Goal: Task Accomplishment & Management: Complete application form

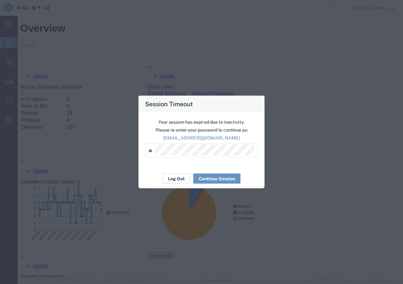
click at [178, 176] on button "Log Out" at bounding box center [176, 179] width 28 height 10
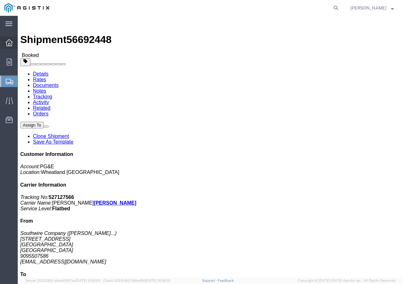
click at [10, 44] on icon at bounding box center [9, 42] width 7 height 7
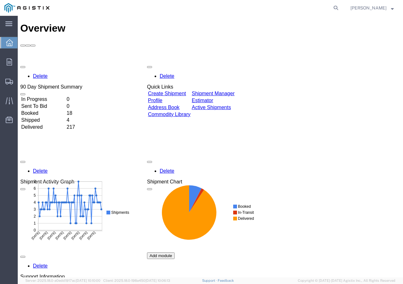
click at [182, 91] on link "Create Shipment" at bounding box center [167, 93] width 38 height 5
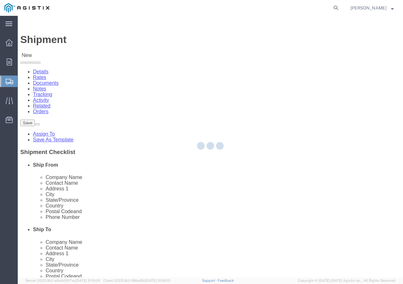
select select
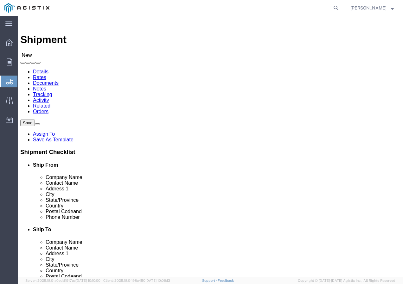
click select "Select PG&E Southwire Company"
select select "9596"
click select "Select PG&E Southwire Company"
select select "PURCHORD"
select select
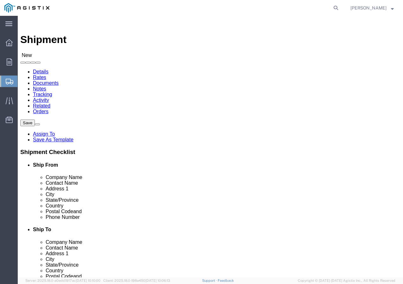
select select
select select "MYPROFILE"
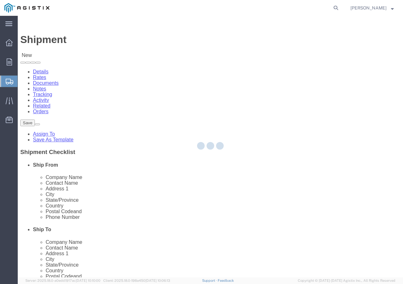
type input "Southwire Company"
type input "[PERSON_NAME]"
type input "[STREET_ADDRESS]"
type input "Fontana"
type input "92337"
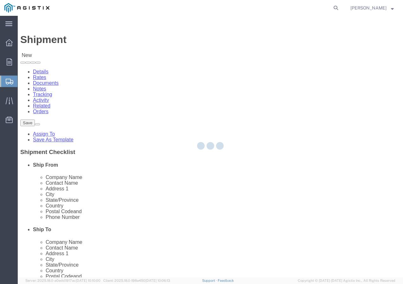
type input "9095507586"
type input "[EMAIL_ADDRESS][DOMAIN_NAME]"
checkbox input "true"
select select "CA"
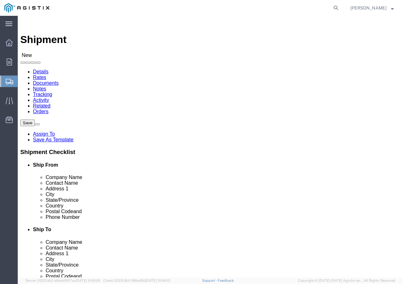
click select "Select All Others [GEOGRAPHIC_DATA] [GEOGRAPHIC_DATA] [GEOGRAPHIC_DATA] [GEOGRA…"
select select "19740"
click select "Select All Others [GEOGRAPHIC_DATA] [GEOGRAPHIC_DATA] [GEOGRAPHIC_DATA] [GEOGRA…"
click span
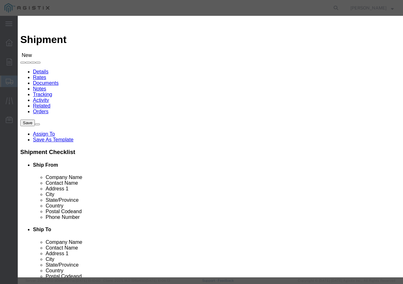
click select "Search by Address Book Name City Company Name Contact Name Country CustomerAlia…"
select select "city"
click select "Search by Address Book Name City Company Name Contact Name Country CustomerAlia…"
click input "text"
type input "FREMONT"
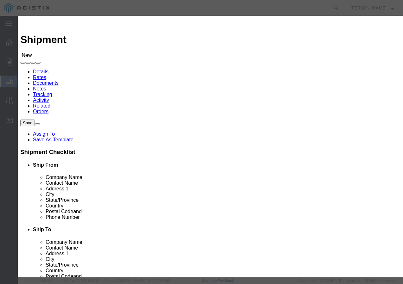
click icon "button"
click button "Select"
select select
type input "PG&E"
type input "[STREET_ADDRESS][PERSON_NAME]"
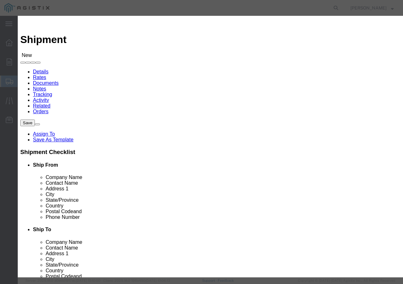
type input "Fremont"
type input "94538-3129"
select select "CA"
click button "Close"
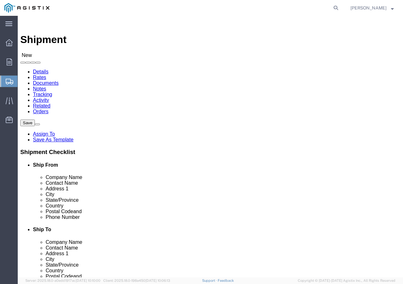
click input "text"
type input "Receiving Department"
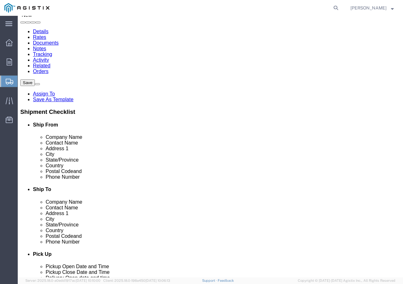
scroll to position [95, 0]
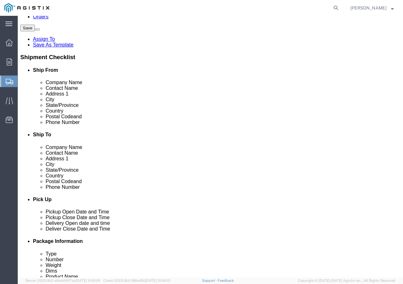
click div "Postal Code 94538-3129"
click input "text"
paste input "5106519880"
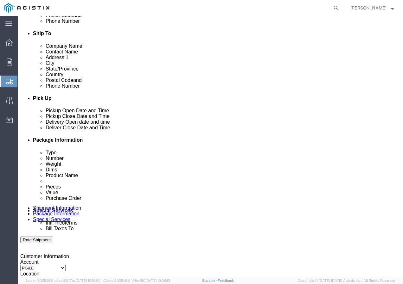
scroll to position [253, 0]
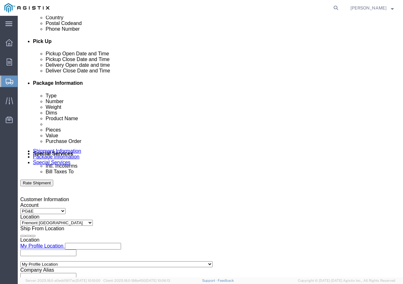
type input "5106519880"
click div "[DATE] 12:00 PM"
drag, startPoint x: 41, startPoint y: 255, endPoint x: 45, endPoint y: 253, distance: 4.1
click input "12:00 PM"
type input "12:30 PM"
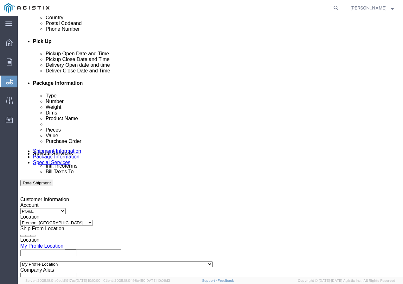
click button "Apply"
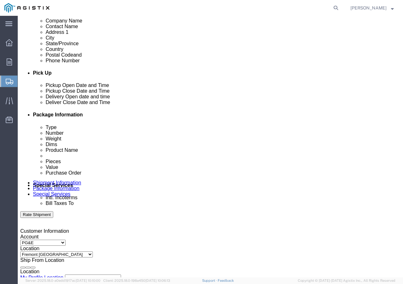
click div
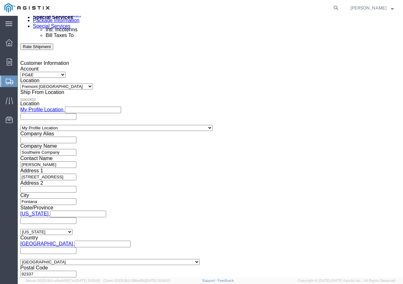
drag, startPoint x: 88, startPoint y: 162, endPoint x: 92, endPoint y: 162, distance: 3.8
click button "Apply"
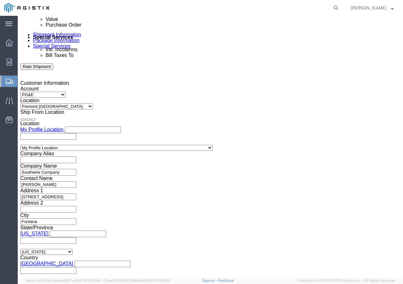
scroll to position [295, 0]
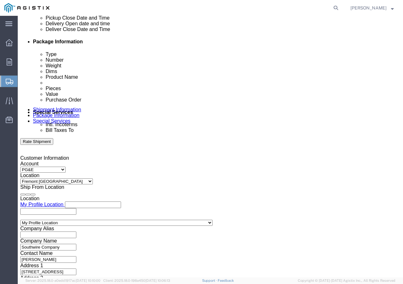
click div
click button "Apply"
click input "text"
paste input "3501418119"
type input "3501418119"
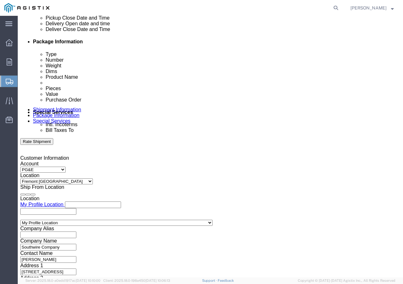
drag, startPoint x: 126, startPoint y: 206, endPoint x: 132, endPoint y: 200, distance: 7.6
click select "Select Account Type Activity ID Airline Appointment Number ASN Batch Request # …"
select select "SHIPMENTIDNUM"
click select "Select Account Type Activity ID Airline Appointment Number ASN Batch Request # …"
drag, startPoint x: 155, startPoint y: 203, endPoint x: 171, endPoint y: 203, distance: 16.5
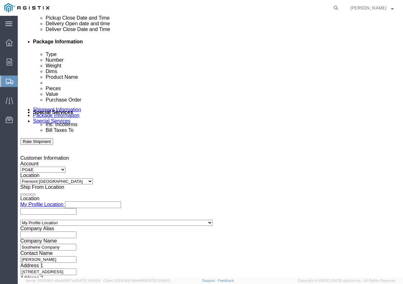
click input "text"
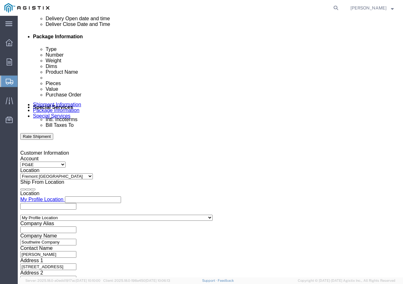
scroll to position [390, 0]
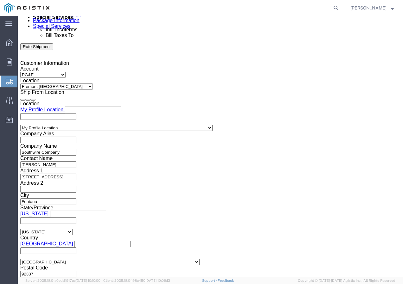
type input "7480264"
click select "Select Air Less than Truckload Multi-Leg Ocean Freight Rail Small Parcel Truckl…"
select select "TL"
click select "Select Air Less than Truckload Multi-Leg Ocean Freight Rail Small Parcel Truckl…"
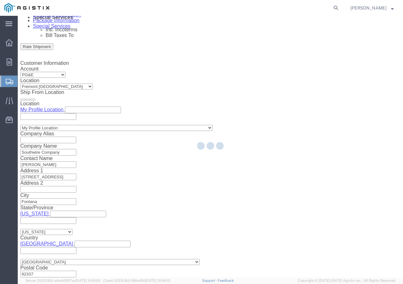
select select
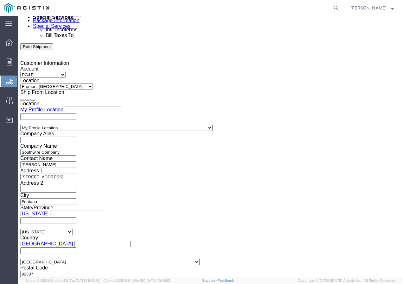
click select "Select 1-Ton (PSS) 10 Wheel 10 Yard Dump Truck 20 Yard Dump Truck Bobtail Botto…"
select select "FLBD"
click select "Select 1-Ton (PSS) 10 Wheel 10 Yard Dump Truck 20 Yard Dump Truck Bobtail Botto…"
click button "Continue"
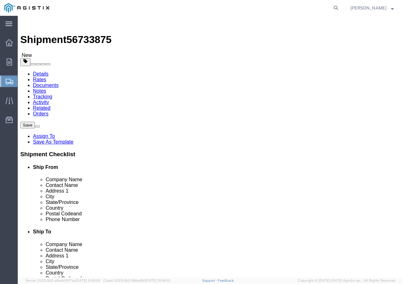
click select "Select Bulk Bundle(s) Cardboard Box(es) Carton(s) Crate(s) Drum(s) (Fiberboard)…"
select select "YRPK"
click select "Select Bulk Bundle(s) Cardboard Box(es) Carton(s) Crate(s) Drum(s) (Fiberboard)…"
click div "Length x Width x Height Select cm ft in"
click input "text"
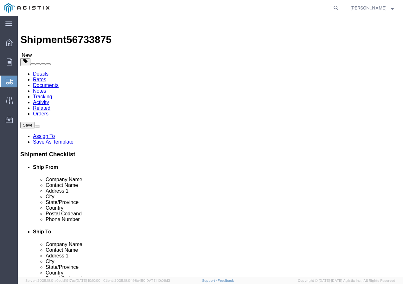
type input "50"
drag, startPoint x: 72, startPoint y: 158, endPoint x: 62, endPoint y: 159, distance: 10.5
click input "0.00"
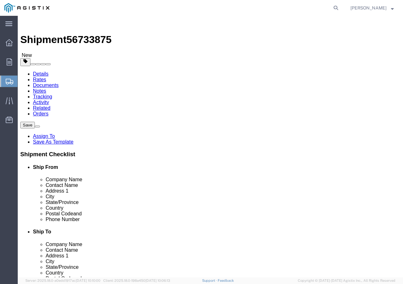
type input "0"
type input "16000"
click link "Add Content"
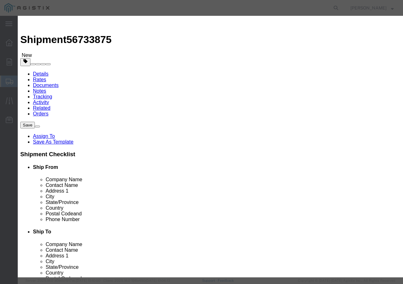
click input "text"
paste input "600VUD [GEOGRAPHIC_DATA]/YS [STREET_ADDRESS]"
type input "600VUD [GEOGRAPHIC_DATA]/YS [STREET_ADDRESS]"
click input "0"
type input "15"
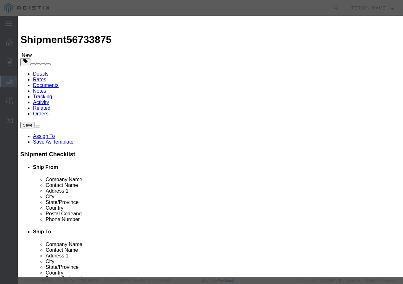
click input "text"
type input "1"
click select "Select 50 55 60 65 70 85 92.5 100 125 175 250 300 400"
select select "100"
click div "Product Name 600VUD [GEOGRAPHIC_DATA]/YS 350 Str Al WESLEYAN+ 1000R Pieces 15 S…"
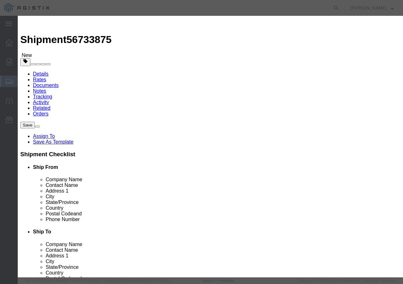
click button "Save & Close"
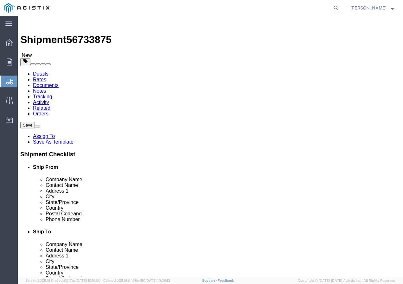
click input "1"
type input "15"
click div "1 x Your Packaging Package Type Select Bulk Bundle(s) Cardboard Box(es) Carton(…"
click button "Rate Shipment"
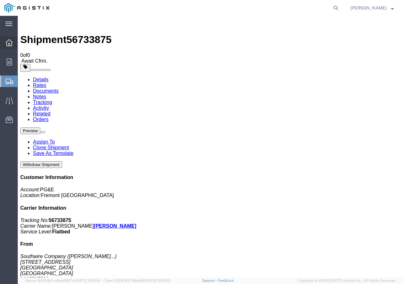
click at [8, 42] on icon at bounding box center [9, 42] width 7 height 7
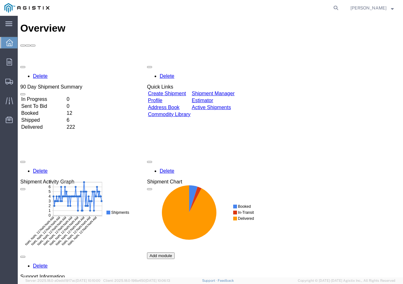
click at [186, 91] on link "Create Shipment" at bounding box center [167, 93] width 38 height 5
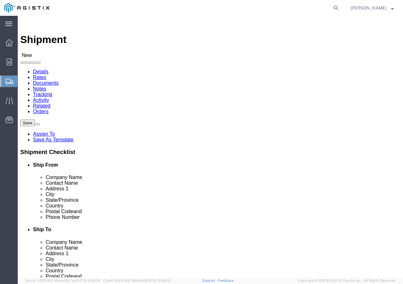
click select "Select PG&E Southwire Company"
select select "9596"
click select "Select PG&E Southwire Company"
select select "PURCHORD"
select select
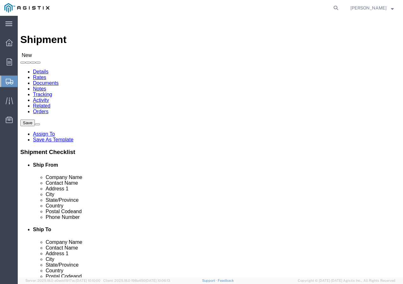
select select
select select "MYPROFILE"
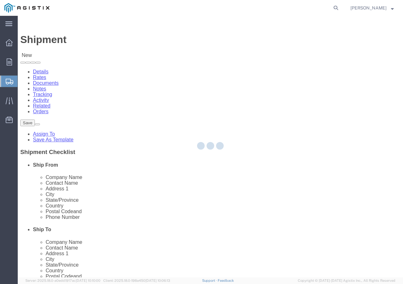
type input "Southwire Company"
type input "[PERSON_NAME]"
type input "[STREET_ADDRESS]"
type input "Fontana"
type input "92337"
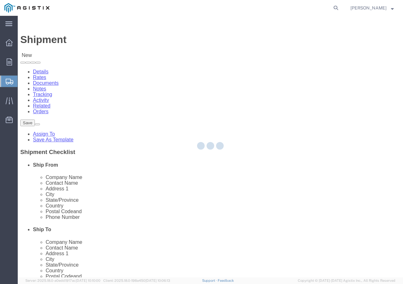
type input "9095507586"
type input "[EMAIL_ADDRESS][DOMAIN_NAME]"
checkbox input "true"
select select "CA"
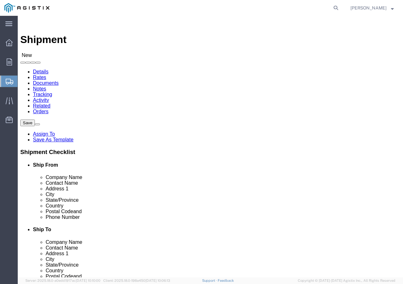
click select "Select All Others [GEOGRAPHIC_DATA] [GEOGRAPHIC_DATA] [GEOGRAPHIC_DATA] [GEOGRA…"
select select "19996"
click select "Select All Others [GEOGRAPHIC_DATA] [GEOGRAPHIC_DATA] [GEOGRAPHIC_DATA] [GEOGRA…"
click span
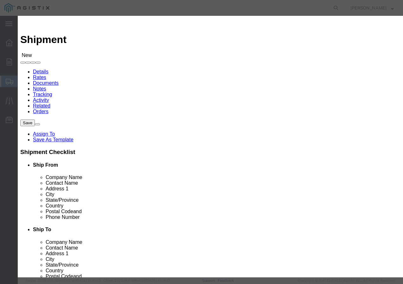
click select "Search by Address Book Name City Company Name Contact Name Country CustomerAlia…"
select select "city"
click select "Search by Address Book Name City Company Name Contact Name Country CustomerAlia…"
click input "text"
type input "[GEOGRAPHIC_DATA]"
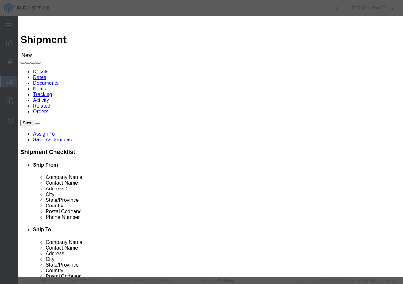
click icon "button"
click button "Select"
select select
type input "PG&E"
type input "[STREET_ADDRESS]"
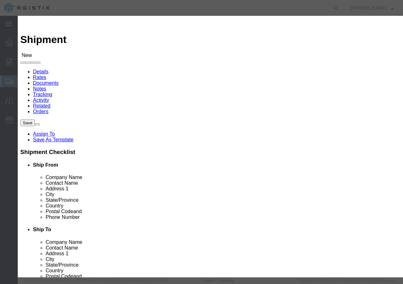
type input "Wheatland"
type input "95692"
select select "CA"
click button "Close"
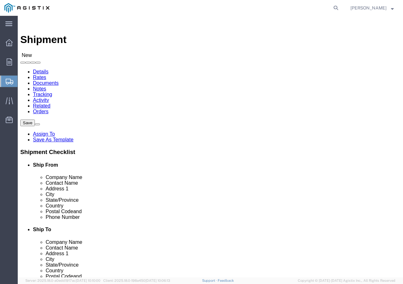
click input "text"
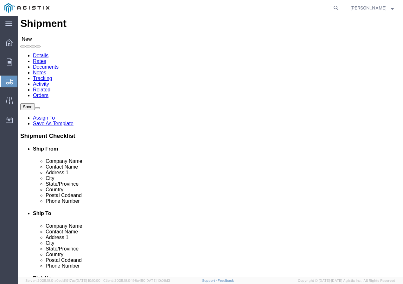
scroll to position [32, 0]
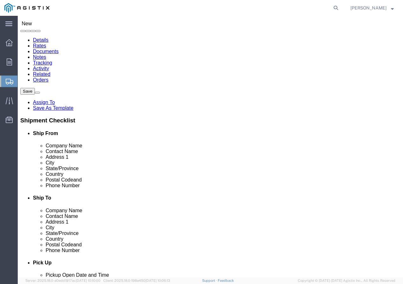
type input "Marysville Receiving"
click input "text"
paste input "9167493050"
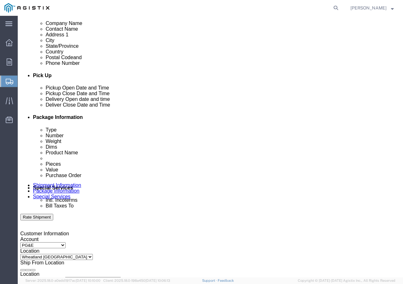
scroll to position [222, 0]
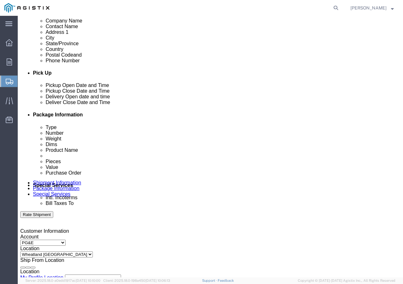
type input "9167493050"
click div "[DATE] 12:00 PM"
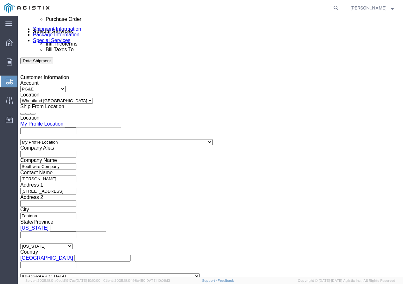
click input "12:00 PM"
type input "11:30 am"
click button "Apply"
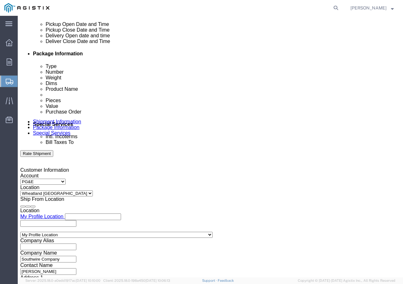
scroll to position [281, 0]
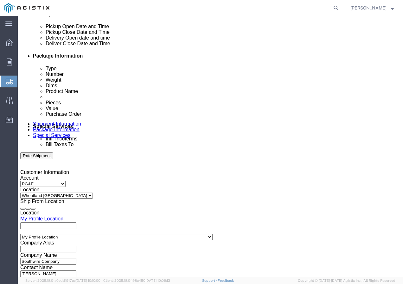
click div "Delivery Start Date Delivery Start Time Deliver Open Date and Time"
click div
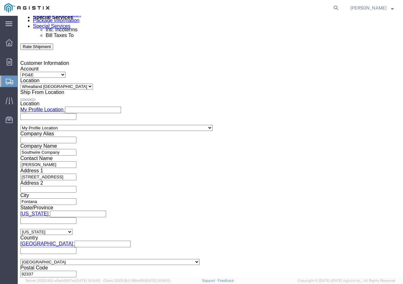
click button "Apply"
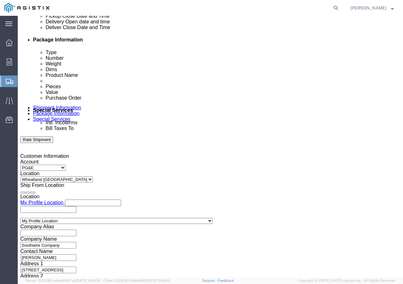
scroll to position [295, 0]
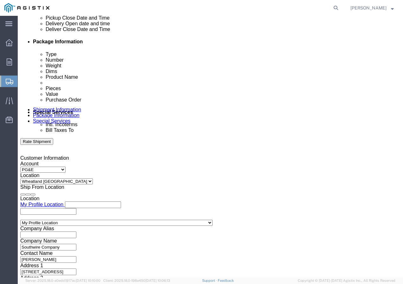
click div
click button "Apply"
click input "text"
paste input "3501404191"
type input "3501404191"
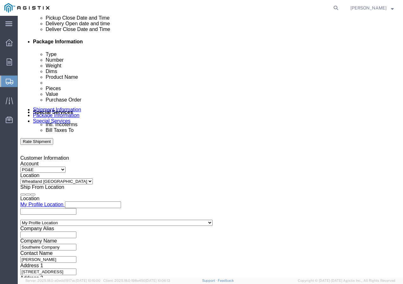
click select "Select Account Type Activity ID Airline Appointment Number ASN Batch Request # …"
select select "SHIPMENTIDNUM"
click select "Select Account Type Activity ID Airline Appointment Number ASN Batch Request # …"
click input "text"
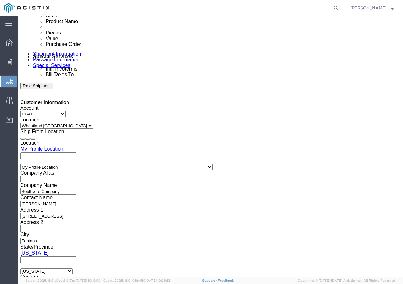
scroll to position [390, 0]
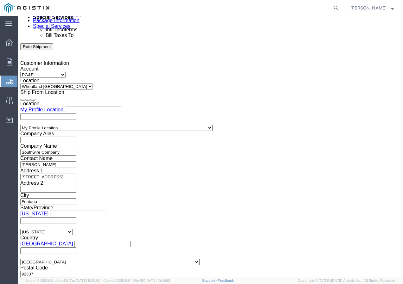
type input "7471255"
click select "Select Air Less than Truckload Multi-Leg Ocean Freight Rail Small Parcel Truckl…"
select select "TL"
click select "Select Air Less than Truckload Multi-Leg Ocean Freight Rail Small Parcel Truckl…"
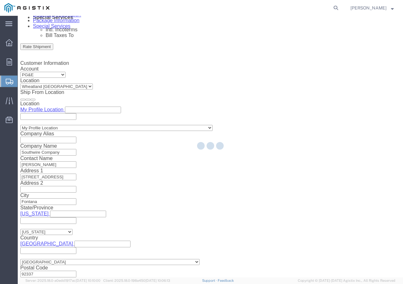
select select
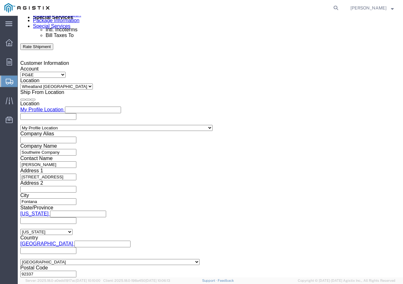
click select "Select 1-Ton (PSS) 10 Wheel 10 Yard Dump Truck 20 Yard Dump Truck Bobtail Botto…"
select select "FLBD"
click select "Select 1-Ton (PSS) 10 Wheel 10 Yard Dump Truck 20 Yard Dump Truck Bobtail Botto…"
click button "Continue"
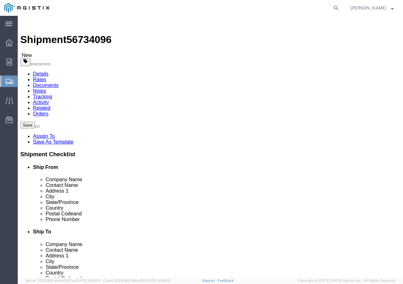
click select "Select Bulk Bundle(s) Cardboard Box(es) Carton(s) Crate(s) Drum(s) (Fiberboard)…"
select select "YRPK"
click select "Select Bulk Bundle(s) Cardboard Box(es) Carton(s) Crate(s) Drum(s) (Fiberboard)…"
click input "text"
type input "50"
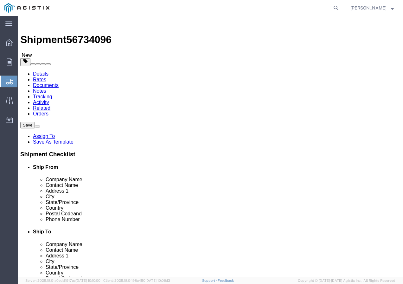
type input "50"
drag, startPoint x: 60, startPoint y: 158, endPoint x: 44, endPoint y: 158, distance: 16.2
click div "Weight 0.00 Select kgs lbs Ship. t°"
type input "19000"
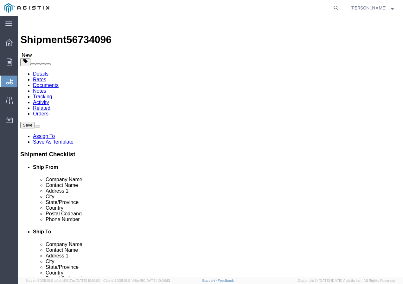
click link "Add Content"
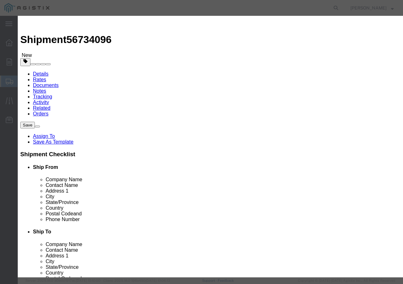
click input "text"
paste input "CIC 1/0 AL 25KV 2" EPEC80 Bk-Rd+"
type input "CIC 1/0 AL 25KV 2" EPEC80 Bk-Rd+"
click input "0"
type input "2"
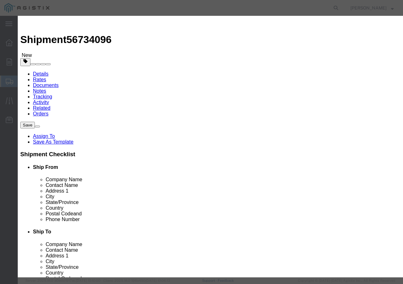
click input "text"
type input "1"
click select "Select 50 55 60 65 70 85 92.5 100 125 175 250 300 400"
select select "100"
click select "Select 50 55 60 65 70 85 92.5 100 125 175 250 300 400"
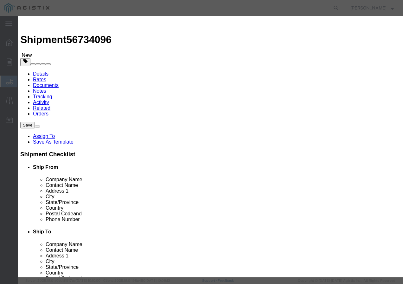
click button "Save & Add Another"
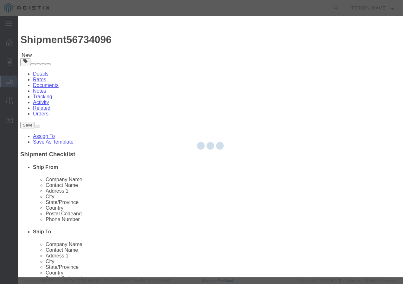
select select "EA"
select select
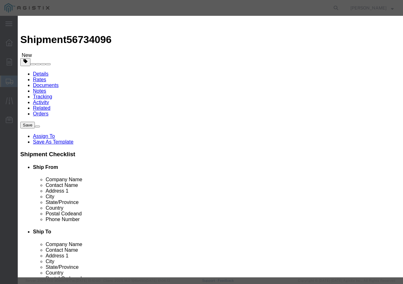
select select "USD"
click input "text"
paste input "600VUD TX/YES 1/0 Str Al BRENAU 2000R"
type input "600VUD TX/YES 1/0 Str Al BRENAU 2000R"
click input "text"
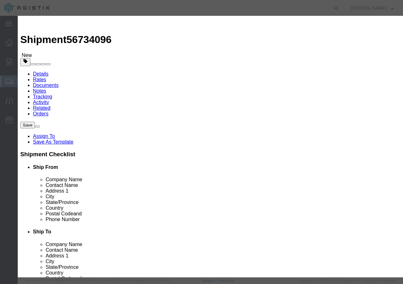
type input "1"
drag, startPoint x: 85, startPoint y: 69, endPoint x: 87, endPoint y: 72, distance: 3.6
click input "text"
type input "1"
click div "Product Name 600VUD [GEOGRAPHIC_DATA]/YES 1/0 Str Al BRENAU 2000R Pieces 1 Sele…"
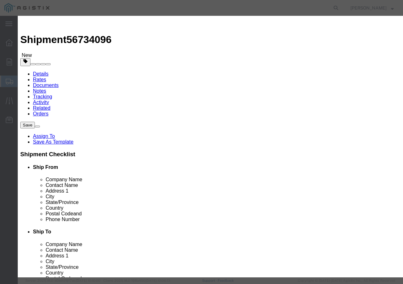
click select "Select 50 55 60 65 70 85 92.5 100 125 175 250 300 400"
select select "100"
click select "Select 50 55 60 65 70 85 92.5 100 125 175 250 300 400"
click button "Save & Add Another"
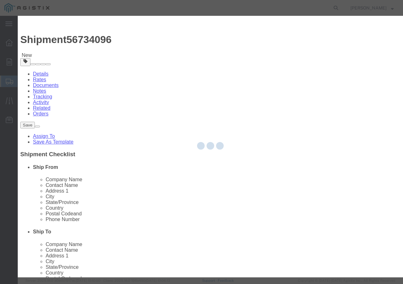
select select "EA"
select select
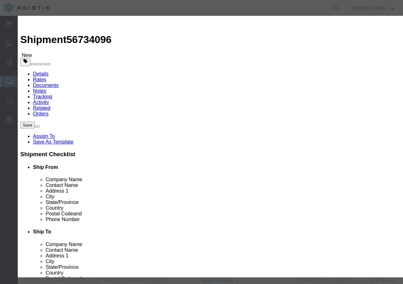
select select "USD"
click input "text"
paste input "PPC{TM} 4 SOL CU 110 MILS/LDPE+ 4kR"
type input "PPC{TM} 4 SOL CU 110 MILS/LDPE+ 4kR"
click input "text"
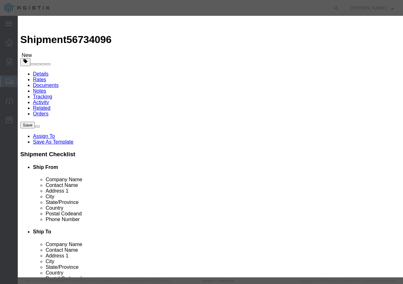
type input "15"
click input "text"
type input "1"
click select "Select 50 55 60 65 70 85 92.5 100 125 175 250 300 400"
select select "100"
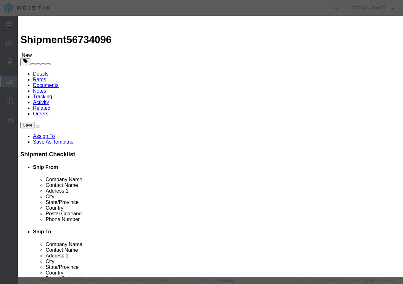
drag, startPoint x: 90, startPoint y: 83, endPoint x: 90, endPoint y: 92, distance: 8.9
click select "Select 50 55 60 65 70 85 92.5 100 125 175 250 300 400"
click button "Save & Close"
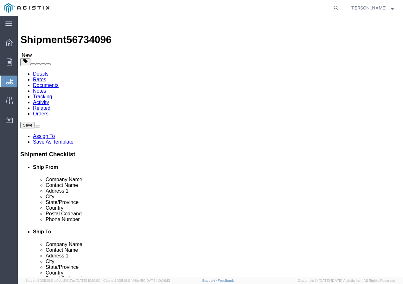
click input "1"
type input "18"
click button "Rate Shipment"
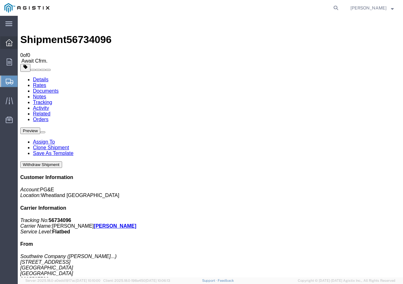
click at [9, 44] on icon at bounding box center [9, 42] width 7 height 7
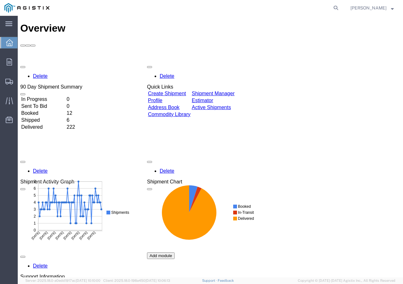
click at [176, 91] on td "Create Shipment" at bounding box center [169, 94] width 43 height 6
click at [176, 91] on link "Create Shipment" at bounding box center [167, 93] width 38 height 5
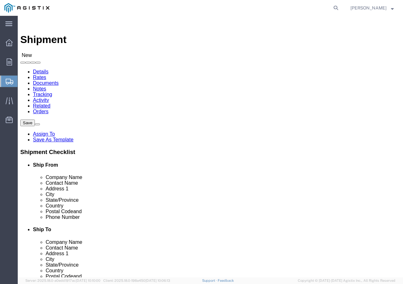
click select "Select PG&E Southwire Company"
select select "9596"
click select "Select PG&E Southwire Company"
select select "PURCHORD"
select select
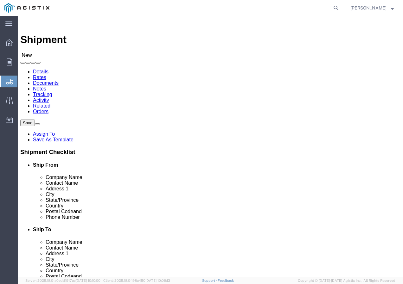
select select
select select "MYPROFILE"
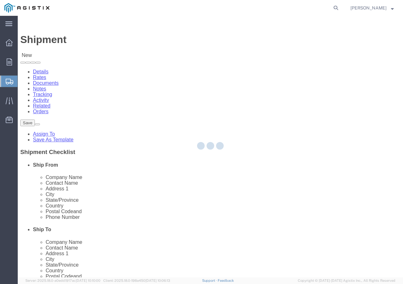
type input "Southwire Company"
type input "[PERSON_NAME]"
type input "[STREET_ADDRESS]"
type input "Fontana"
type input "92337"
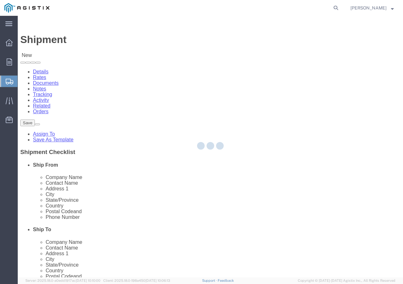
type input "9095507586"
type input "[EMAIL_ADDRESS][DOMAIN_NAME]"
checkbox input "true"
select select "CA"
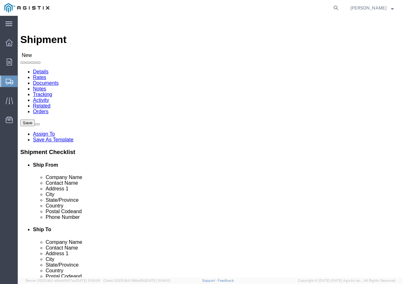
click select "Select All Others [GEOGRAPHIC_DATA] [GEOGRAPHIC_DATA] [GEOGRAPHIC_DATA] [GEOGRA…"
select select "19996"
click select "Select All Others [GEOGRAPHIC_DATA] [GEOGRAPHIC_DATA] [GEOGRAPHIC_DATA] [GEOGRA…"
click span
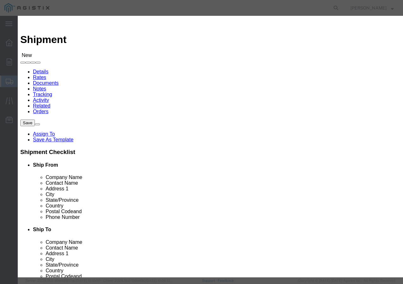
click select "Search by Address Book Name City Company Name Contact Name Country CustomerAlia…"
select select "city"
click select "Search by Address Book Name City Company Name Contact Name Country CustomerAlia…"
click input "text"
type input "wheatland"
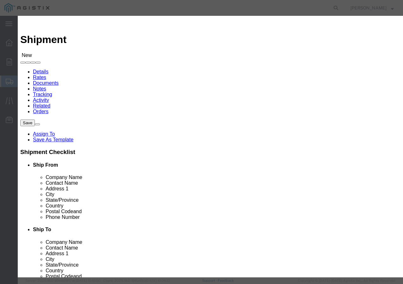
click icon "button"
click button "Select"
click div
select select
type input "PG&E"
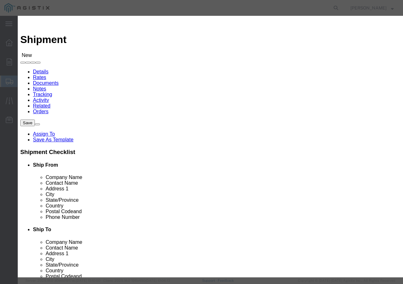
type input "[STREET_ADDRESS]"
type input "Wheatland"
type input "95692"
select select "CA"
click button "Close"
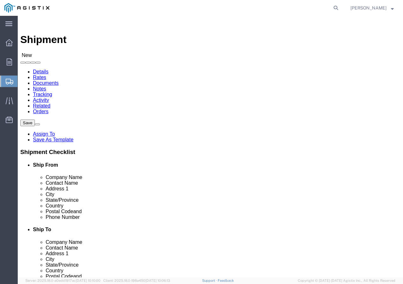
click input "text"
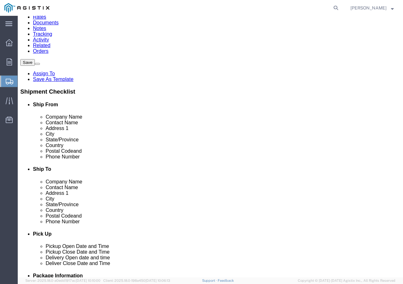
scroll to position [63, 0]
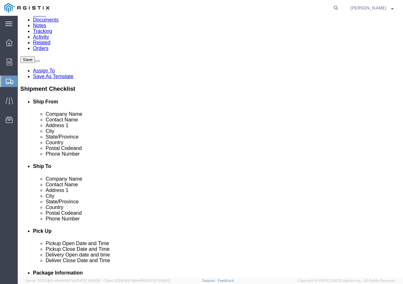
type input "Marysville Receiving"
click input "text"
paste input "9167493050"
type input "9167493050"
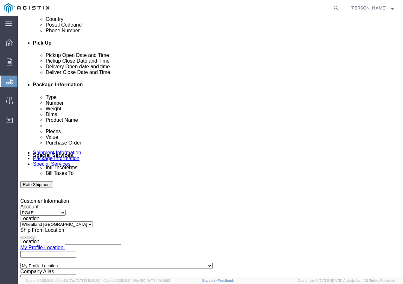
scroll to position [253, 0]
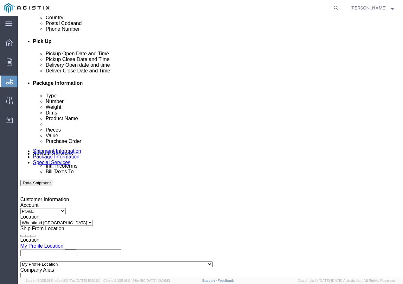
click div "[DATE] 12:00 PM"
click input "12:00 PM"
type input "12:30 PM"
click div "Open Time 12:30 PM [DATE] 12:00 PM - [DATE] 12:00 PM Cancel Apply"
click button "Apply"
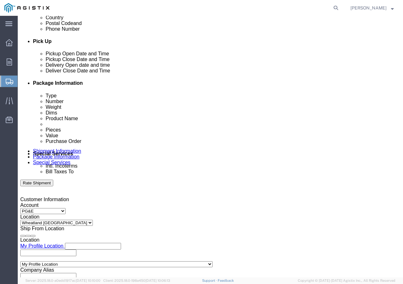
scroll to position [158, 0]
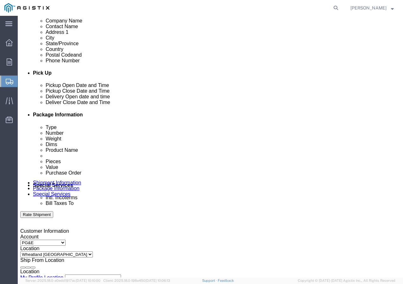
click div
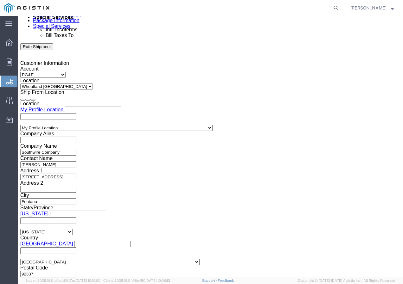
click button "Apply"
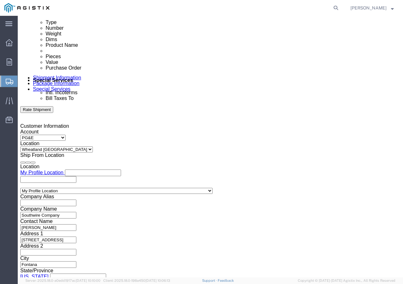
scroll to position [327, 0]
click div
click button "Apply"
click input "text"
paste input "3501410994"
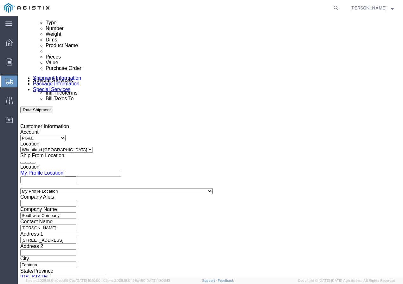
type input "3501410994"
drag, startPoint x: 127, startPoint y: 168, endPoint x: 132, endPoint y: 166, distance: 5.8
click select "Select Account Type Activity ID Airline Appointment Number ASN Batch Request # …"
drag, startPoint x: 141, startPoint y: 172, endPoint x: 141, endPoint y: 166, distance: 5.4
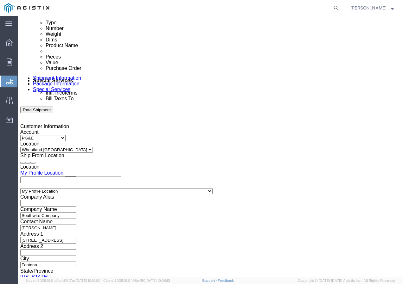
click select "Select Account Type Activity ID Airline Appointment Number ASN Batch Request # …"
select select "SHIPMENTIDNUM"
click select "Select Account Type Activity ID Airline Appointment Number ASN Batch Request # …"
click input "text"
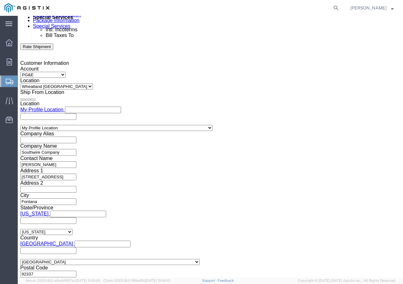
type input "7481368"
click select "Select Air Less than Truckload Multi-Leg Ocean Freight Rail Small Parcel Truckl…"
select select "TL"
click select "Select Air Less than Truckload Multi-Leg Ocean Freight Rail Small Parcel Truckl…"
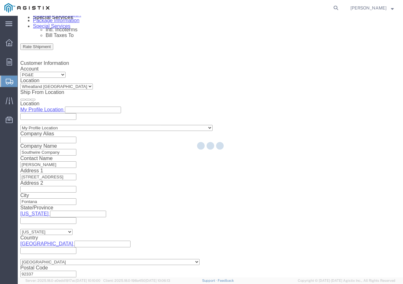
select select
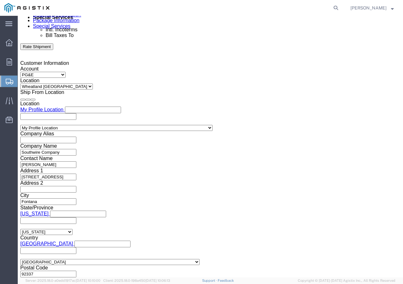
click select "Select 1-Ton (PSS) 10 Wheel 10 Yard Dump Truck 20 Yard Dump Truck Bobtail Botto…"
select select "FLBD"
click select "Select 1-Ton (PSS) 10 Wheel 10 Yard Dump Truck 20 Yard Dump Truck Bobtail Botto…"
click button "Continue"
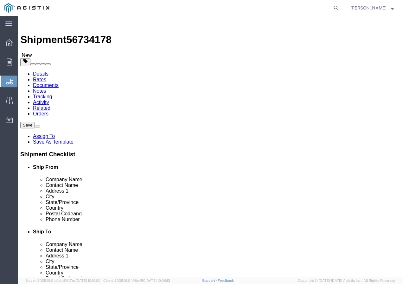
click select "Select Bulk Bundle(s) Cardboard Box(es) Carton(s) Crate(s) Drum(s) (Fiberboard)…"
select select "YRPK"
click select "Select Bulk Bundle(s) Cardboard Box(es) Carton(s) Crate(s) Drum(s) (Fiberboard)…"
click input "text"
type input "50"
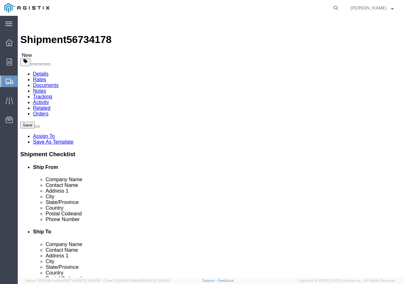
type input "50"
drag, startPoint x: 73, startPoint y: 156, endPoint x: 48, endPoint y: 156, distance: 25.0
click div "Weight 0.00 Select kgs lbs Ship. t°"
type input "23000"
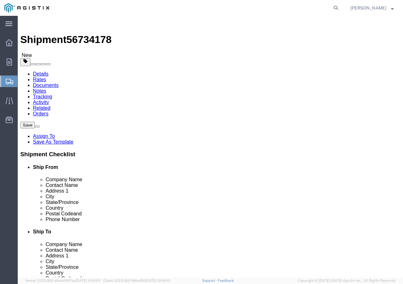
click link "Add Content"
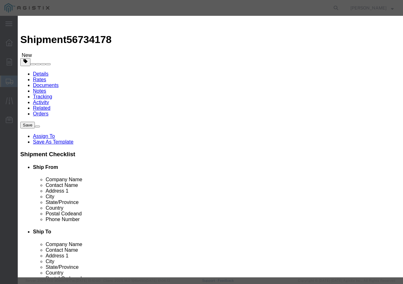
click input "text"
paste input "600VUD TX 1000X3 AL /UL+ 1000R"
type input "600VUD TX 1000X3 AL /UL+ 1000R"
click input "0"
type input "2"
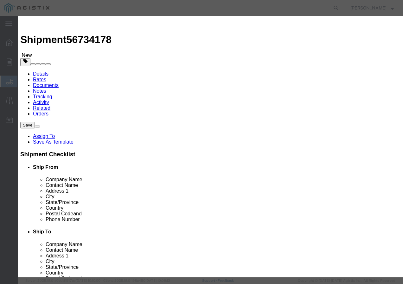
click input "text"
type input "1"
click select "Select 50 55 60 65 70 85 92.5 100 125 175 250 300 400"
select select "100"
drag, startPoint x: 88, startPoint y: 85, endPoint x: 88, endPoint y: 93, distance: 8.6
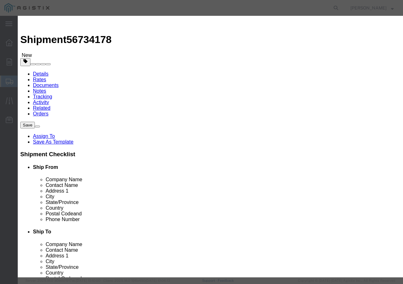
click select "Select 50 55 60 65 70 85 92.5 100 125 175 250 300 400"
click button "Save & Add Another"
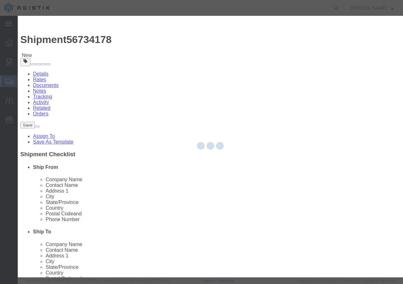
select select "EA"
select select
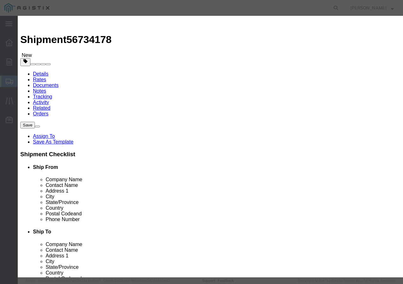
select select "USD"
click input "text"
paste input "CCU/LLDPE 4 SOL SD CU 60 MILS 171R"
type input "CCU/LLDPE 4 SOL SD CU 60 MILS 171R"
click input "text"
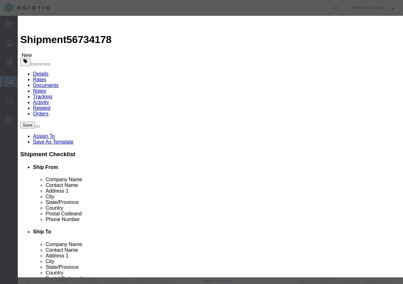
type input "169"
click input "text"
type input "1"
click select "Select 50 55 60 65 70 85 92.5 100 125 175 250 300 400"
select select "100"
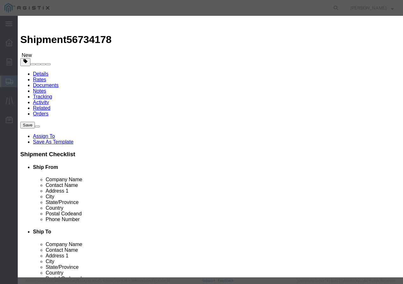
click select "Select 50 55 60 65 70 85 92.5 100 125 175 250 300 400"
click button "Save & Add Another"
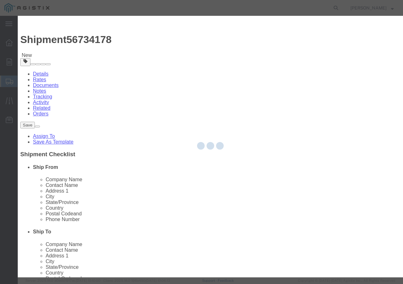
select select "EA"
select select
select select "USD"
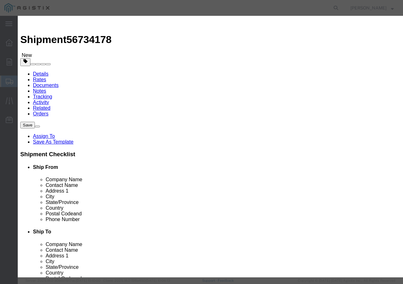
click input "text"
paste input "600VUD TX 1000X3 AL /UL+ 1000R"
type input "600VUD TX 1000X3 AL /UL+ 1000R"
click input "text"
type input "1"
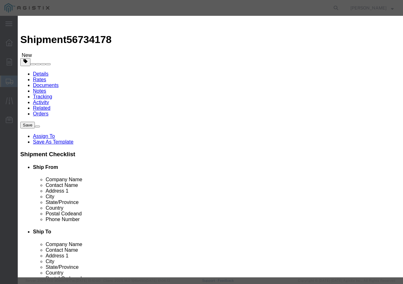
click input "text"
type input "1"
click select "Select 50 55 60 65 70 85 92.5 100 125 175 250 300 400"
select select "100"
click select "Select 50 55 60 65 70 85 92.5 100 125 175 250 300 400"
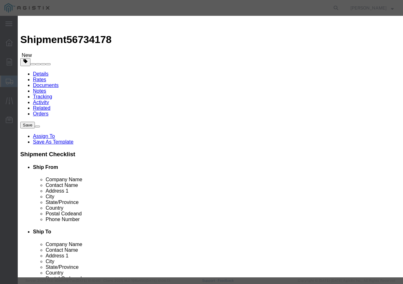
click button "Save & Add Another"
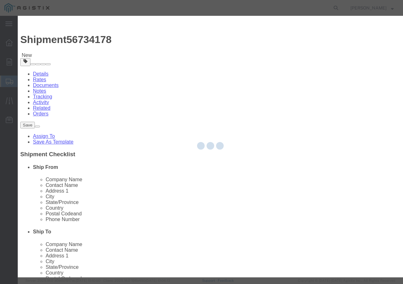
select select "EA"
select select
select select "USD"
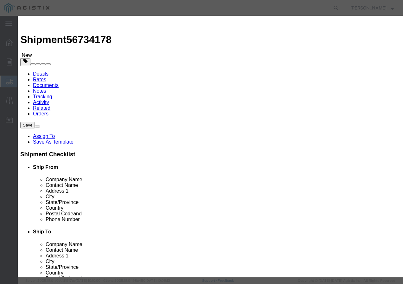
click input "text"
paste input "CU BARE 4/0-19 CONV MHD 500pR"
type input "CU BARE 4/0-19 CONV MHD 500pR"
click input "text"
type input "14"
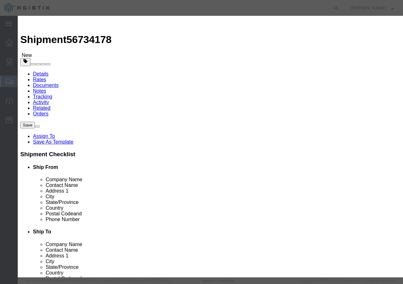
click input "text"
type input "1"
click select "Select 50 55 60 65 70 85 92.5 100 125 175 250 300 400"
select select "100"
click select "Select 50 55 60 65 70 85 92.5 100 125 175 250 300 400"
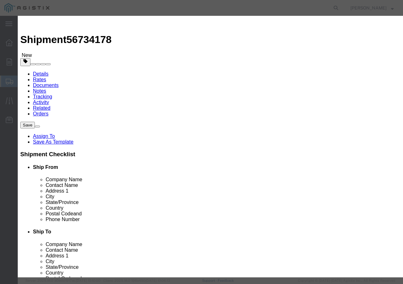
click button "Save & Add Another"
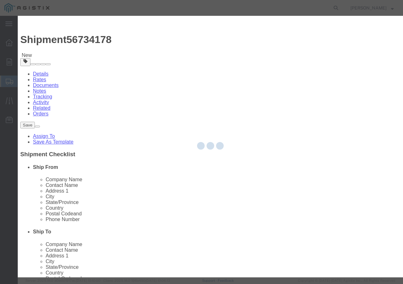
select select "EA"
select select
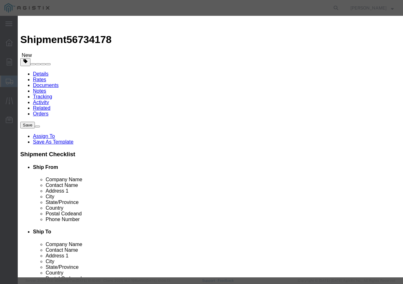
select select "USD"
click input "text"
paste input "SSCC 2/0-19 CU THHN BK 600V 2000R"
type input "SSCC 2/0-19 CU THHN BK 600V 2000R"
click input "text"
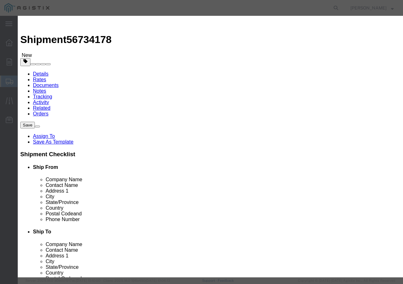
type input "2"
click input "text"
type input "1"
click select "Select 50 55 60 65 70 85 92.5 100 125 175 250 300 400"
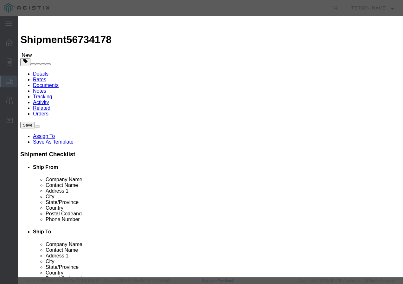
select select "100"
click select "Select 50 55 60 65 70 85 92.5 100 125 175 250 300 400"
click button "Save & Close"
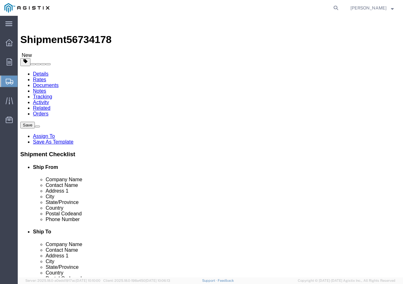
click input "1"
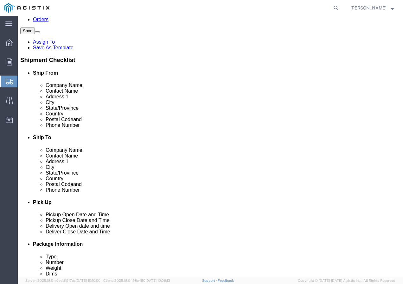
scroll to position [95, 0]
type input "188"
click button "Rate Shipment"
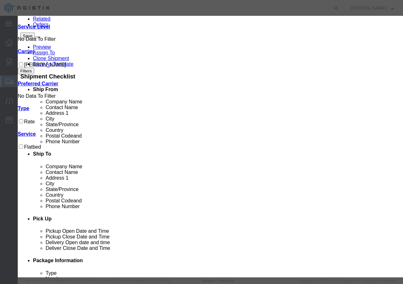
scroll to position [0, 0]
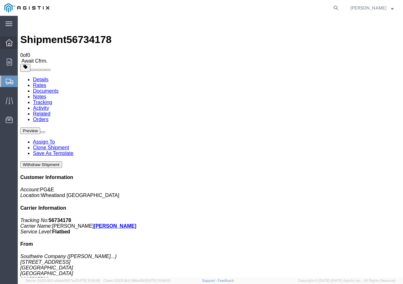
click at [7, 43] on icon at bounding box center [9, 42] width 7 height 7
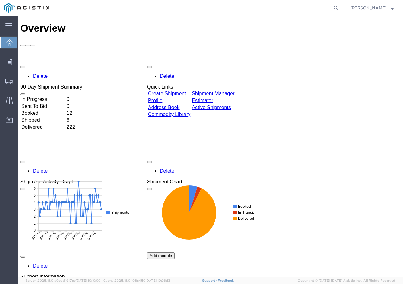
click at [178, 91] on link "Create Shipment" at bounding box center [167, 93] width 38 height 5
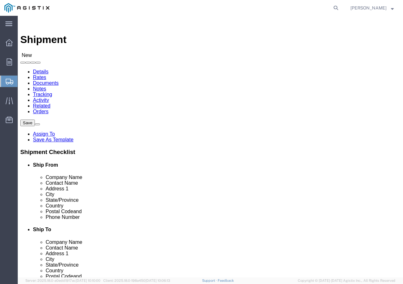
click select "Select PG&E Southwire Company"
select select "9596"
click select "Select PG&E Southwire Company"
select select "PURCHORD"
select select
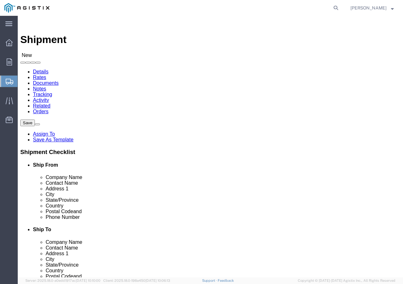
select select
drag, startPoint x: 113, startPoint y: 144, endPoint x: 114, endPoint y: 148, distance: 3.9
select select "MYPROFILE"
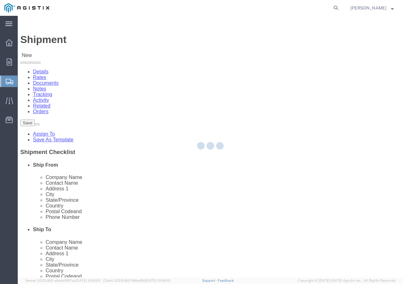
type input "92337"
type input "9095507586"
type input "[EMAIL_ADDRESS][DOMAIN_NAME]"
checkbox input "true"
select select "CA"
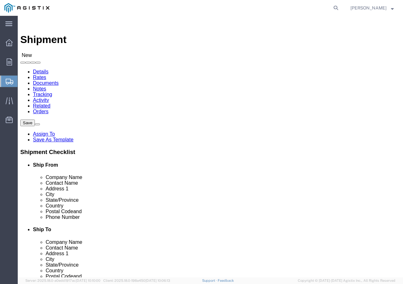
click select "Select All Others [GEOGRAPHIC_DATA] [GEOGRAPHIC_DATA] [GEOGRAPHIC_DATA] [GEOGRA…"
select select "19745"
click select "Select All Others [GEOGRAPHIC_DATA] [GEOGRAPHIC_DATA] [GEOGRAPHIC_DATA] [GEOGRA…"
click span
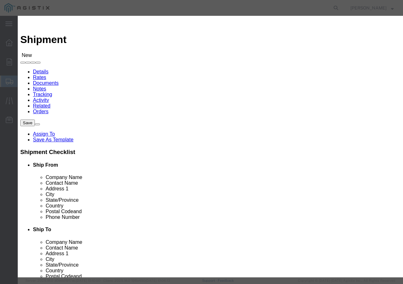
click select "Search by Address Book Name City Company Name Contact Name Country CustomerAlia…"
click input "text"
click button "button"
click button "Select"
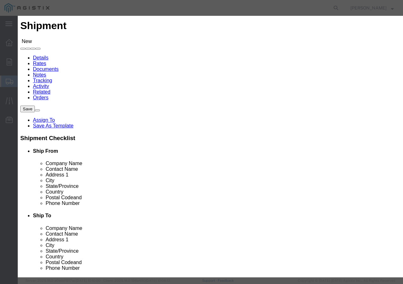
scroll to position [229, 0]
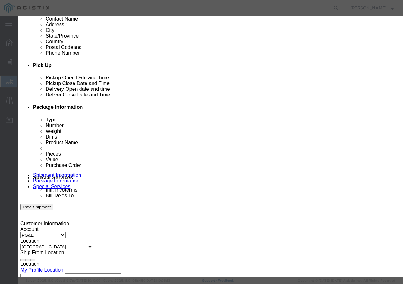
click button "Close"
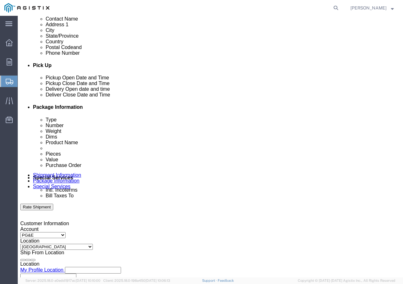
click div "[DATE] 12:00 PM"
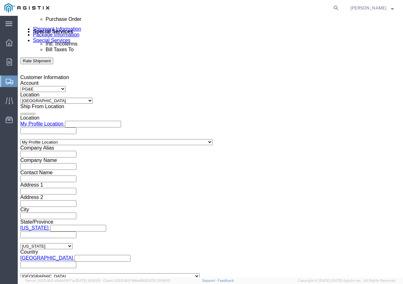
click input "12:00 PM"
click button "Apply"
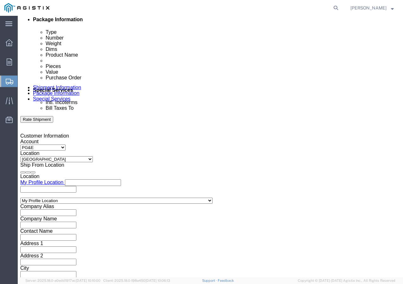
scroll to position [312, 0]
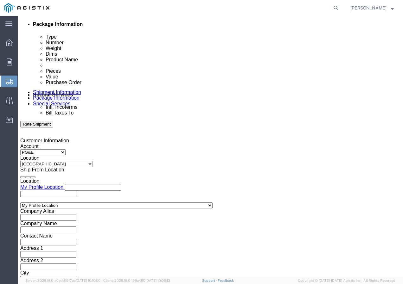
click div
click button "Apply"
click div
click button "Apply"
click input "text"
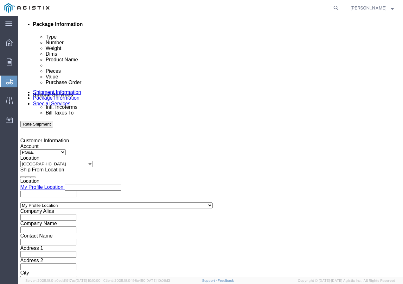
paste input "3501410253"
click select "Select Account Type Activity ID Airline Appointment Number ASN Batch Request # …"
click input "text"
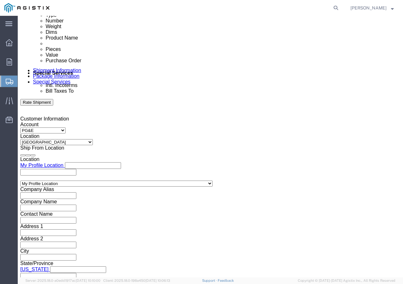
scroll to position [376, 0]
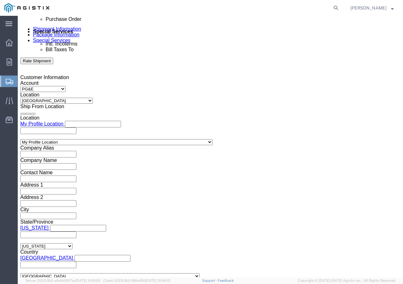
click select "Select Air Less than Truckload Multi-Leg Ocean Freight Rail Small Parcel Truckl…"
click select "Select 1-Ton (PSS) 10 Wheel 10 Yard Dump Truck 20 Yard Dump Truck Bobtail Botto…"
click button "Continue"
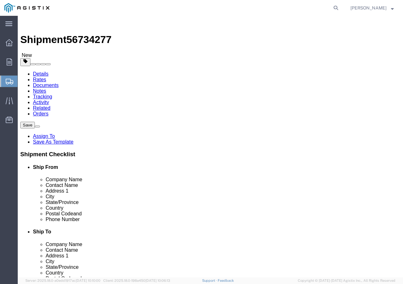
click select "Select Bulk Bundle(s) Cardboard Box(es) Carton(s) Crate(s) Drum(s) (Fiberboard)…"
click input "text"
drag, startPoint x: 71, startPoint y: 159, endPoint x: 51, endPoint y: 159, distance: 20.0
click div "Weight 0.00 Select kgs lbs Ship. t°"
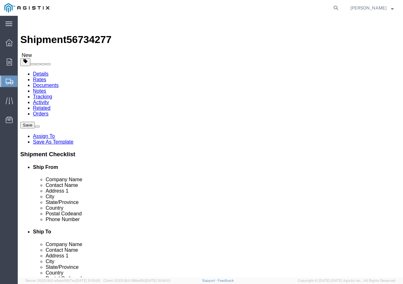
click link "Add Content"
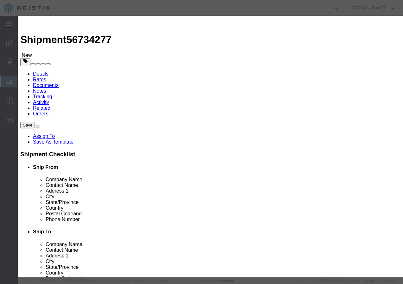
click input "text"
paste input "SSCC 250-61 CU XLP RD 600V 3kR"
click input "0"
click input "text"
click select "Select 50 55 60 65 70 85 92.5 100 125 175 250 300 400"
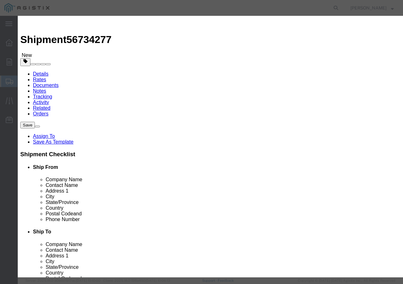
drag, startPoint x: 89, startPoint y: 83, endPoint x: 89, endPoint y: 98, distance: 14.3
click select "Select 50 55 60 65 70 85 92.5 100 125 175 250 300 400"
click button "Save & Add Another"
click input "text"
paste input "SSCC 10-7 CU 7/C XLP PVC 600V"
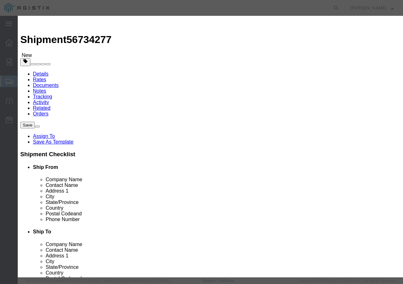
click input "text"
click select "Select 50 55 60 65 70 85 92.5 100 125 175 250 300 400"
click button "Save & Close"
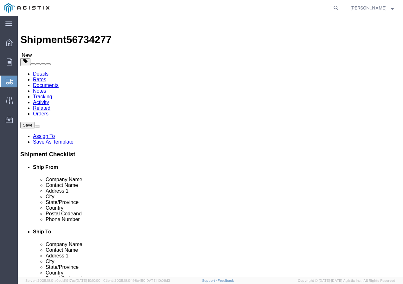
click input "1"
click button "Rate Shipment"
click icon
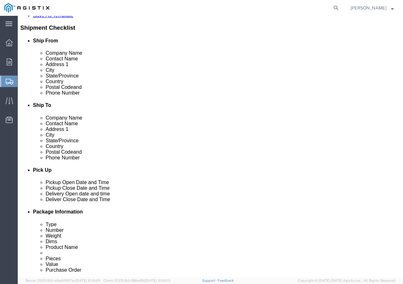
scroll to position [95, 0]
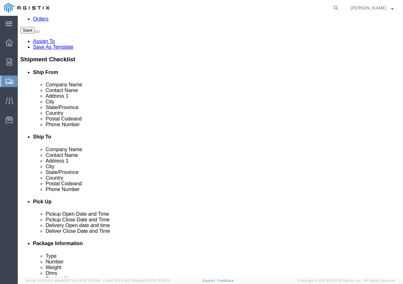
click input "Ship To Location / Contact Name : This field is required."
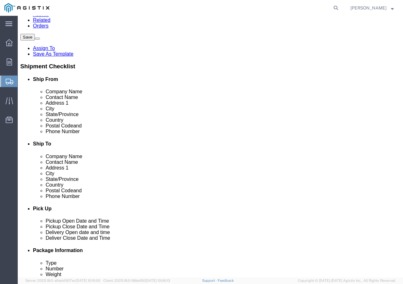
click input "Ship To Location / Phone Number : This field is required."
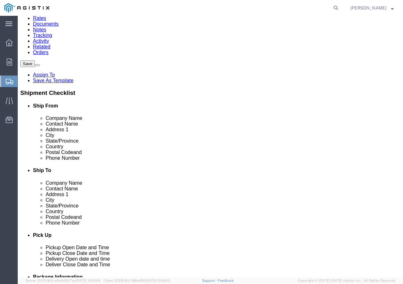
click input "8007564243"
click button "Rate Shipment"
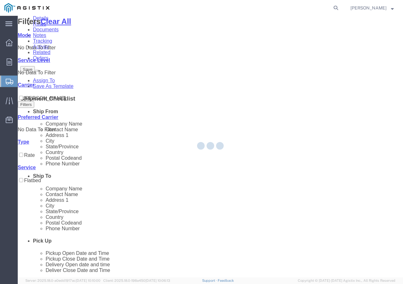
scroll to position [0, 0]
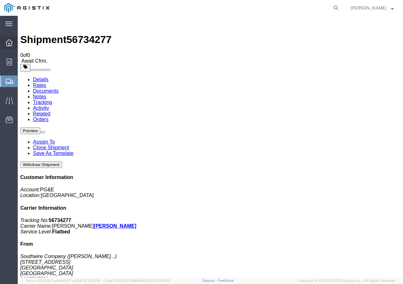
click at [7, 48] on div at bounding box center [9, 42] width 18 height 13
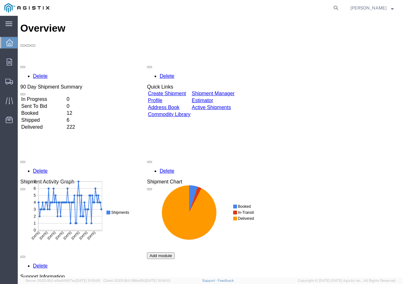
click at [186, 91] on link "Create Shipment" at bounding box center [167, 93] width 38 height 5
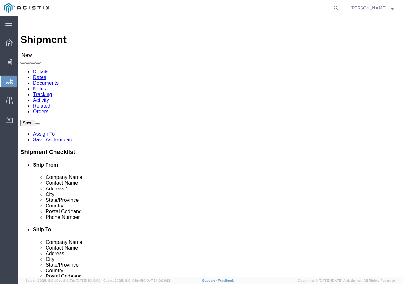
click select "Select PG&E Southwire Company"
click select "Select All Others [GEOGRAPHIC_DATA] [GEOGRAPHIC_DATA] [GEOGRAPHIC_DATA] [GEOGRA…"
click button
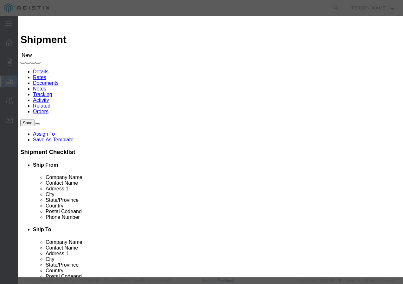
drag, startPoint x: 98, startPoint y: 76, endPoint x: 80, endPoint y: 60, distance: 23.8
click select "Search by Address Book Name City Company Name Contact Name Country CustomerAlia…"
click input "text"
click button "button"
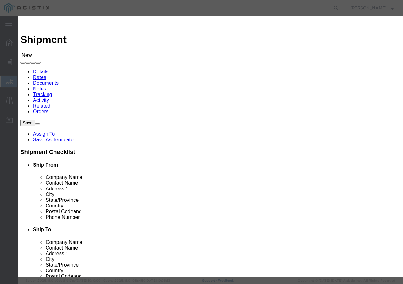
click button "Select"
click button "Close"
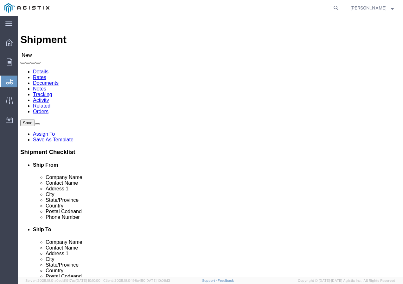
click input "text"
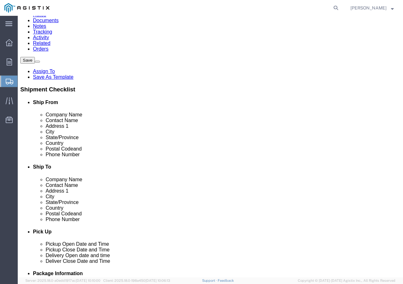
scroll to position [63, 0]
click input "text"
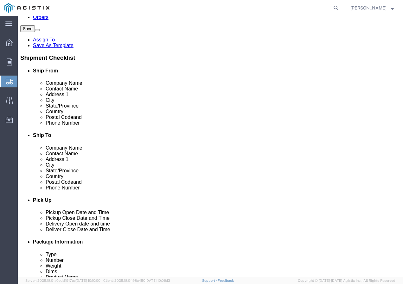
scroll to position [190, 0]
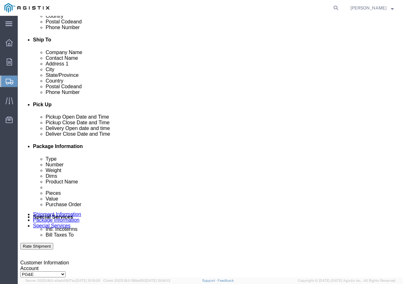
click div "[DATE] 12:00 PM"
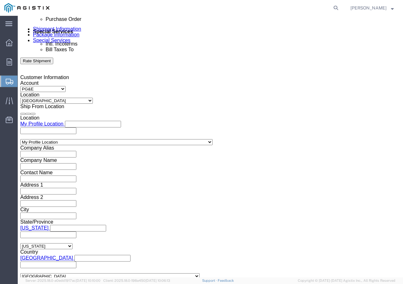
click input "12:00 PM"
click button "Apply"
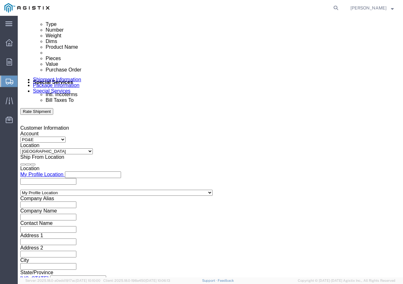
scroll to position [312, 0]
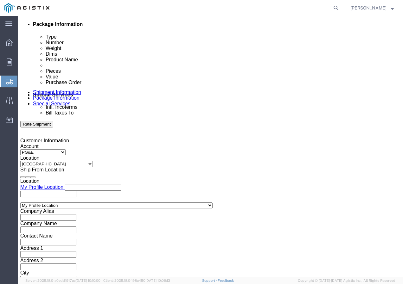
click div
click button "Apply"
click div
click button "Apply"
click input "text"
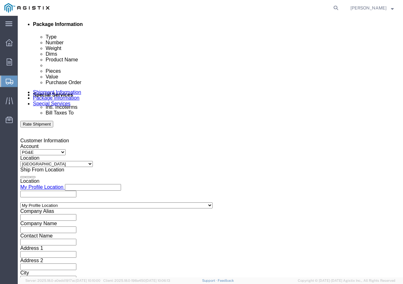
paste input "3501416317"
click select "Select Account Type Activity ID Airline Appointment Number ASN Batch Request # …"
drag, startPoint x: 154, startPoint y: 187, endPoint x: 194, endPoint y: 187, distance: 40.2
click input "text"
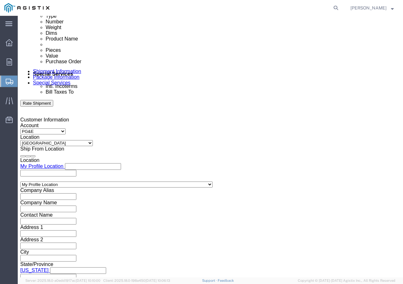
scroll to position [344, 0]
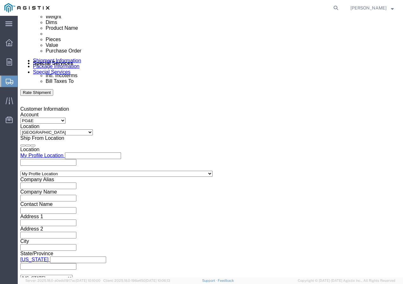
click select "Select Air Less than Truckload Multi-Leg Ocean Freight Rail Small Parcel Truckl…"
click select "Select 1-Ton (PSS) 10 Wheel 10 Yard Dump Truck 20 Yard Dump Truck Bobtail Botto…"
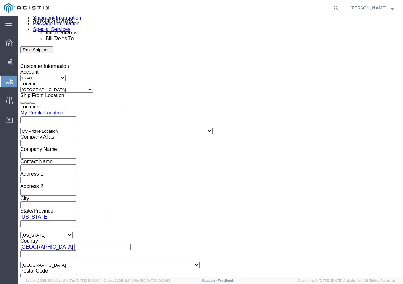
scroll to position [390, 0]
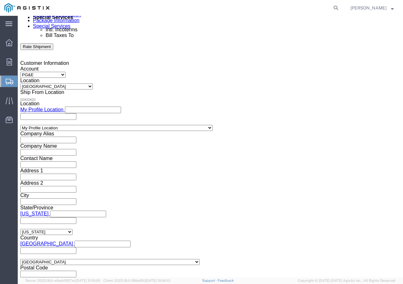
click button "Continue"
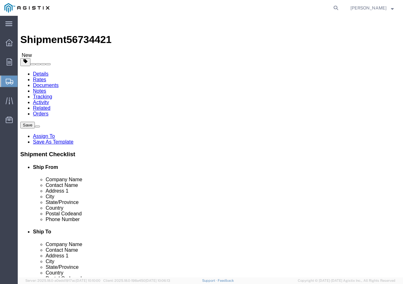
click select "Select Bulk Bundle(s) Cardboard Box(es) Carton(s) Crate(s) Drum(s) (Fiberboard)…"
click input "text"
drag, startPoint x: 74, startPoint y: 156, endPoint x: 61, endPoint y: 157, distance: 13.1
click input "0.00"
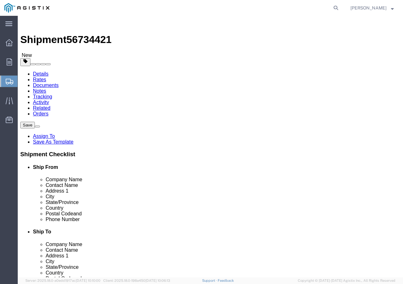
click link "Add Content"
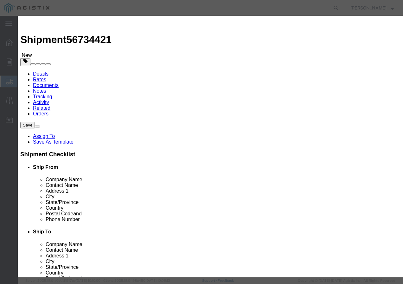
click input "text"
paste input "600VUD [GEOGRAPHIC_DATA]/YS [STREET_ADDRESS]"
click input "0"
click input "text"
click select "Select 50 55 60 65 70 85 92.5 100 125 175 250 300 400"
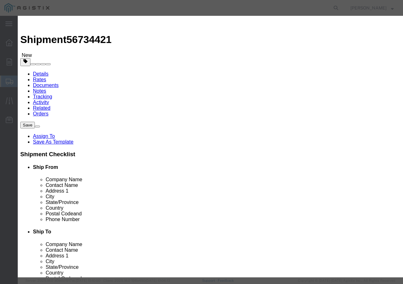
drag, startPoint x: 92, startPoint y: 83, endPoint x: 92, endPoint y: 98, distance: 14.3
click select "Select 50 55 60 65 70 85 92.5 100 125 175 250 300 400"
click button "Save & Close"
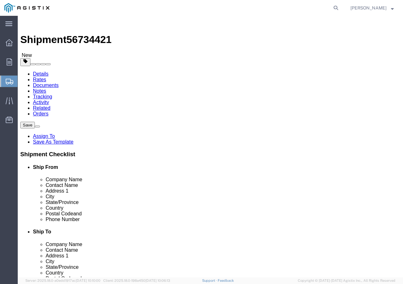
click input "1"
drag, startPoint x: 263, startPoint y: 200, endPoint x: 263, endPoint y: 203, distance: 3.5
click div "Previous Continue"
click button "Rate Shipment"
